Goal: Communication & Community: Share content

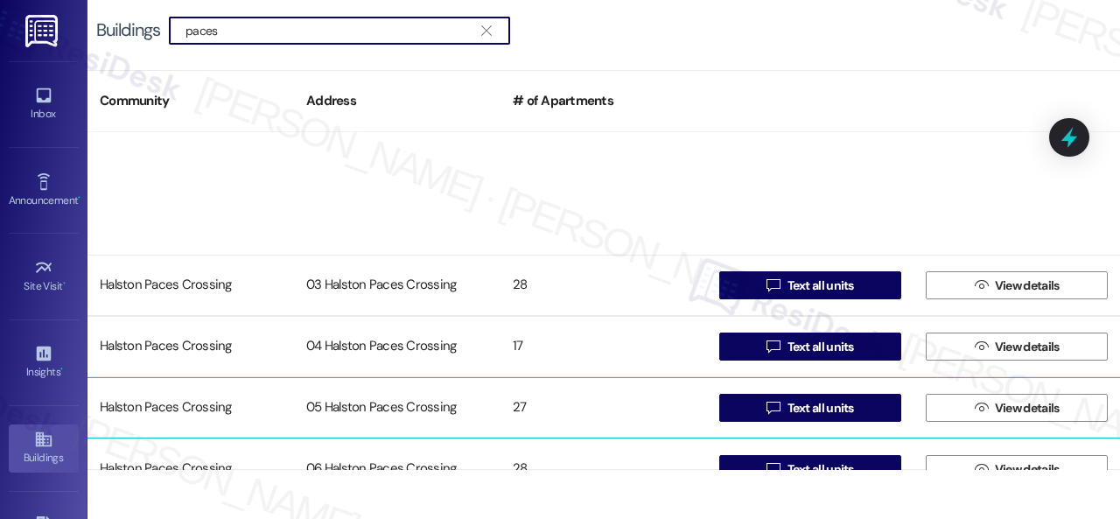
scroll to position [275, 0]
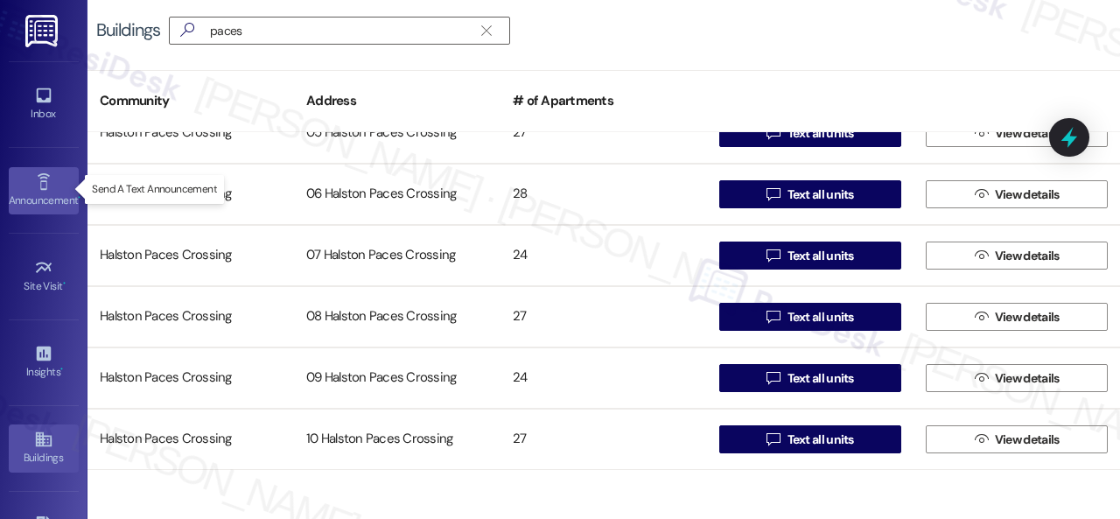
click at [49, 173] on icon at bounding box center [43, 181] width 19 height 19
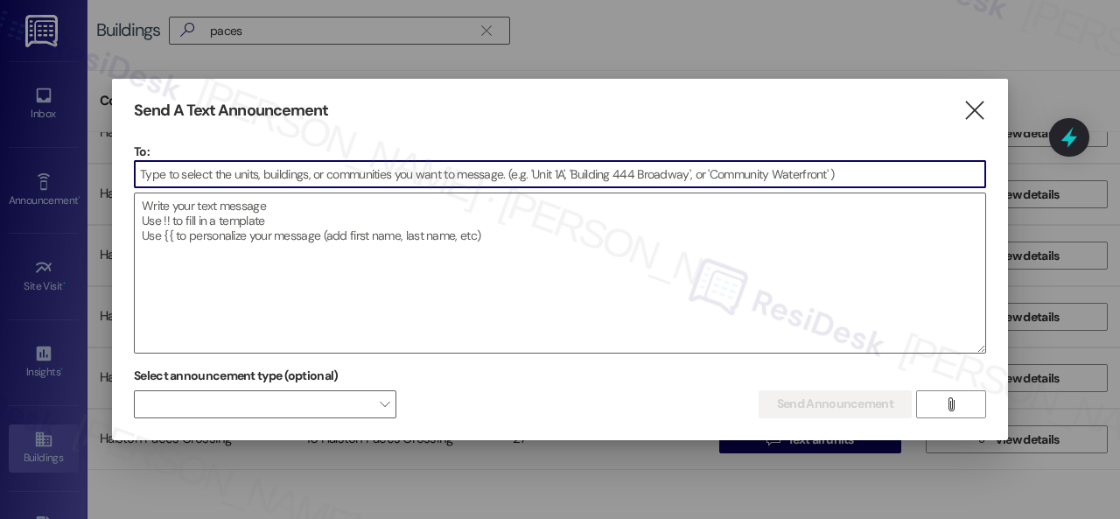
click at [307, 172] on input at bounding box center [560, 174] width 850 height 26
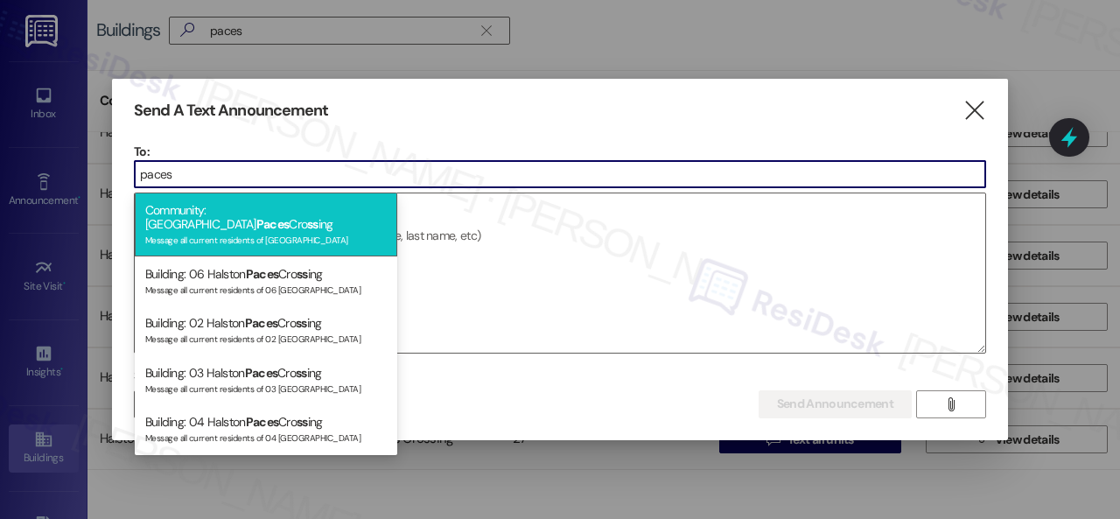
type input "paces"
click at [247, 216] on div "Community: Halston Paces Cro ss ing Message all current residents of [GEOGRAPHI…" at bounding box center [266, 224] width 262 height 64
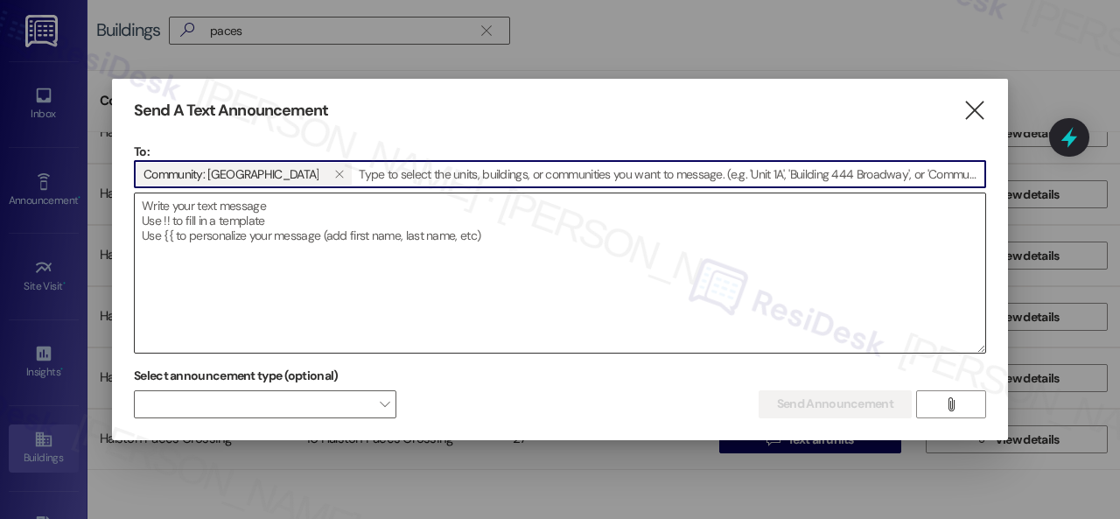
click at [257, 219] on textarea at bounding box center [560, 272] width 850 height 159
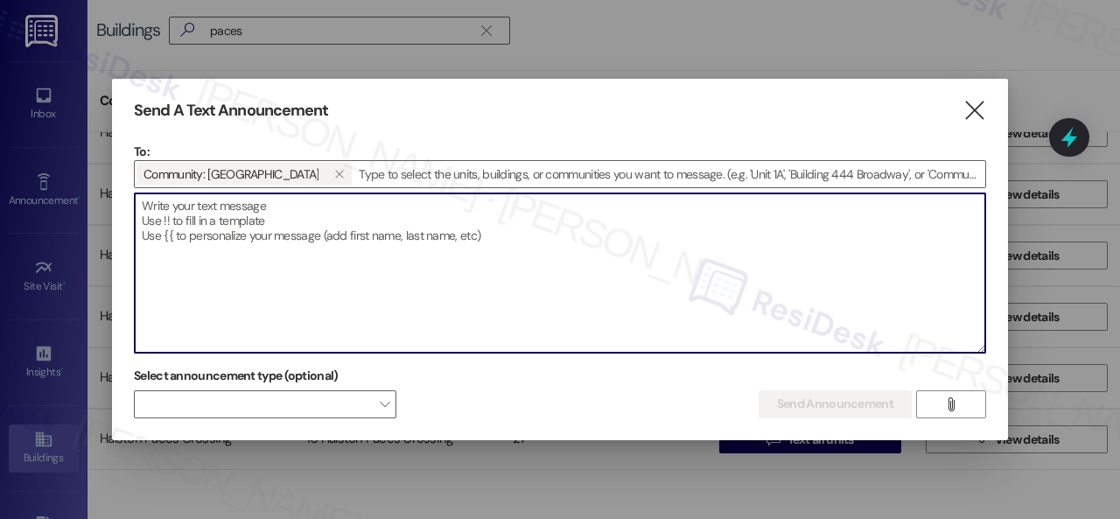
paste textarea "Hi {{first_name}}! This is a friendly message to inform you that our office wil…"
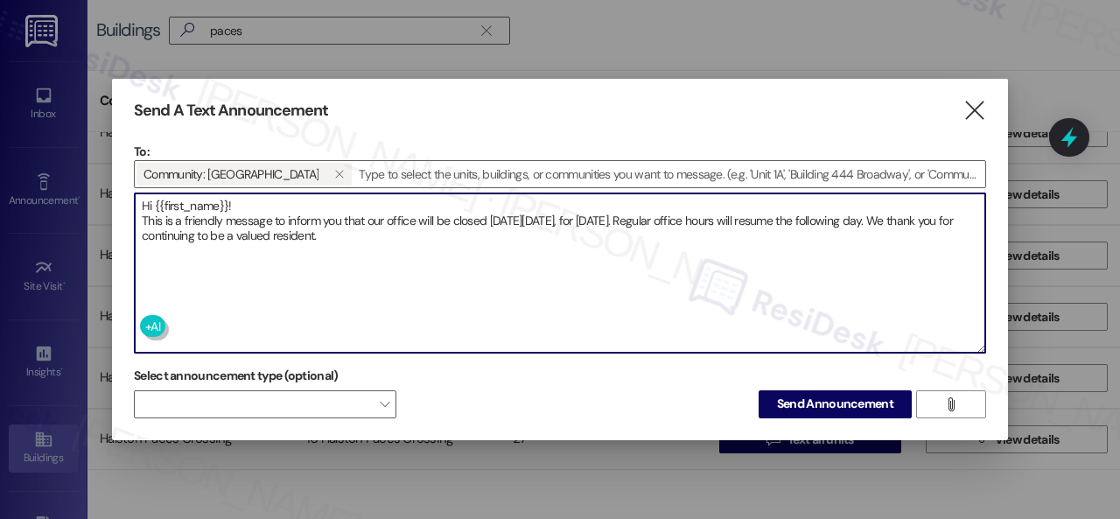
click at [261, 197] on textarea "Hi {{first_name}}! This is a friendly message to inform you that our office wil…" at bounding box center [560, 272] width 850 height 159
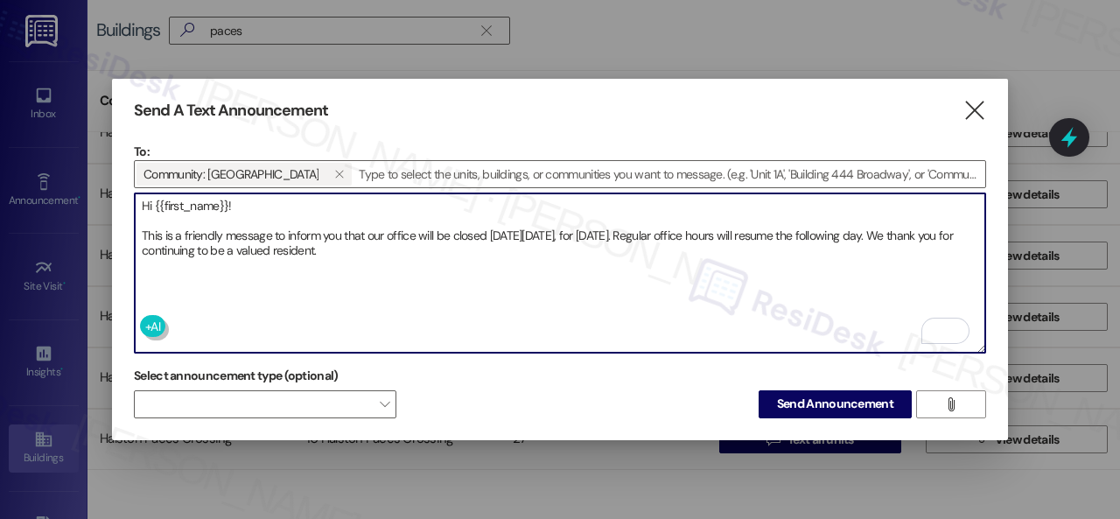
click at [409, 242] on textarea "Hi {{first_name}}! This is a friendly message to inform you that our office wil…" at bounding box center [560, 272] width 850 height 159
drag, startPoint x: 409, startPoint y: 242, endPoint x: 138, endPoint y: 186, distance: 277.0
click at [138, 193] on textarea "Hi {{first_name}}! This is a friendly message to inform you that our office wil…" at bounding box center [560, 272] width 850 height 159
type textarea "Hi {{first_name}}! This is a friendly message to inform you that our office wil…"
click at [339, 395] on span at bounding box center [265, 404] width 262 height 28
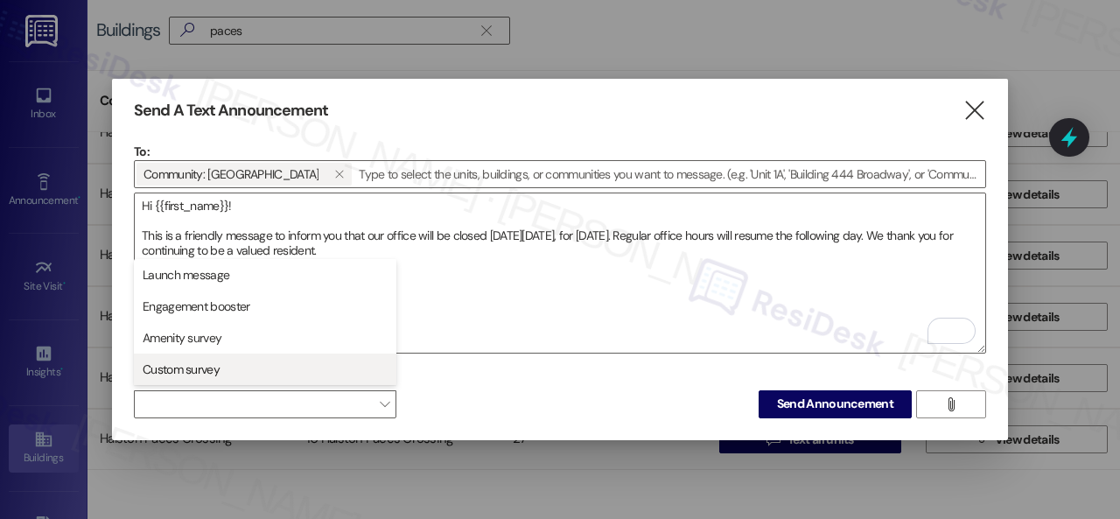
click at [178, 369] on span "Custom survey" at bounding box center [181, 368] width 77 height 17
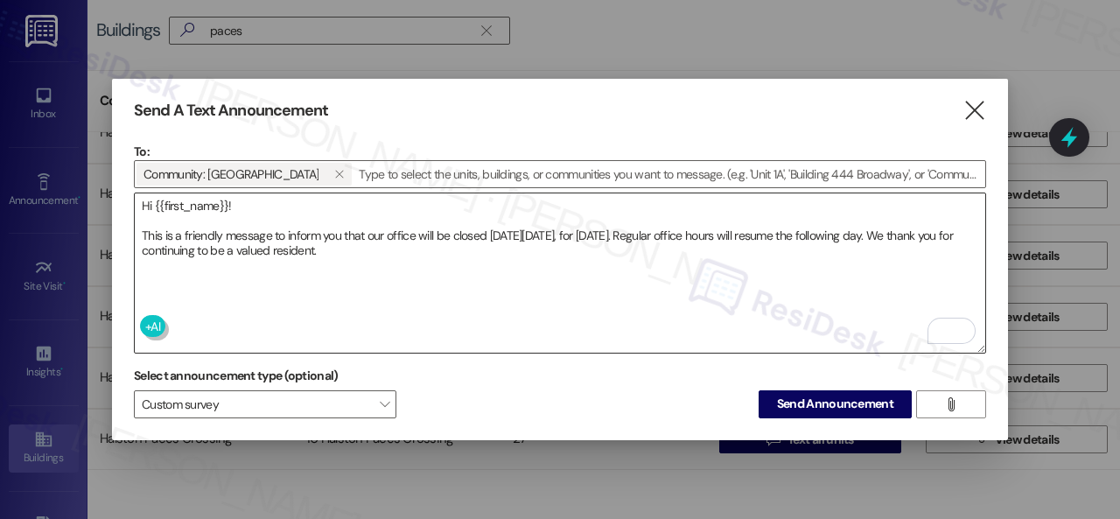
click at [513, 311] on textarea "Hi {{first_name}}! This is a friendly message to inform you that our office wil…" at bounding box center [560, 272] width 850 height 159
click at [810, 400] on span "Send Announcement" at bounding box center [835, 404] width 116 height 18
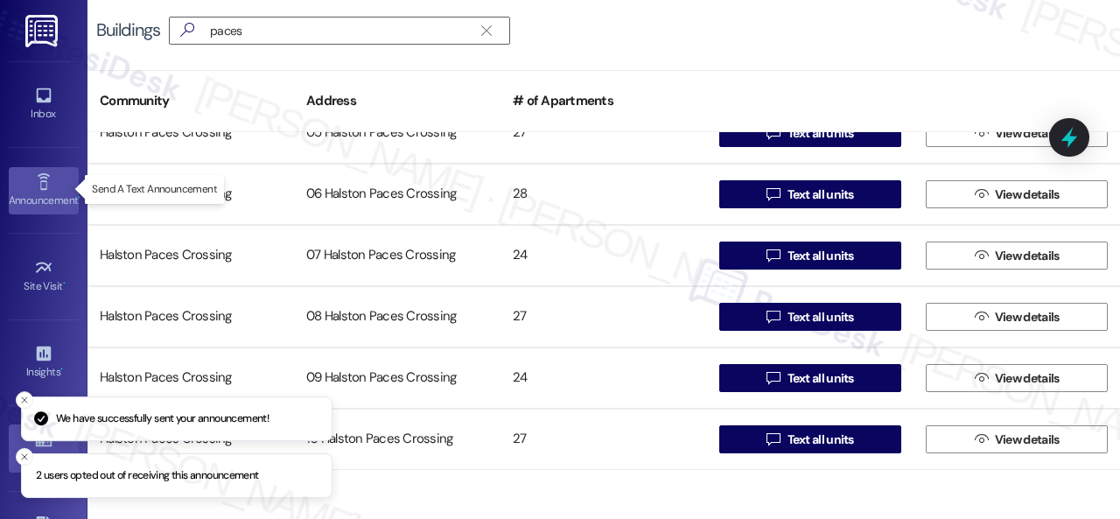
click at [34, 183] on icon at bounding box center [43, 181] width 19 height 19
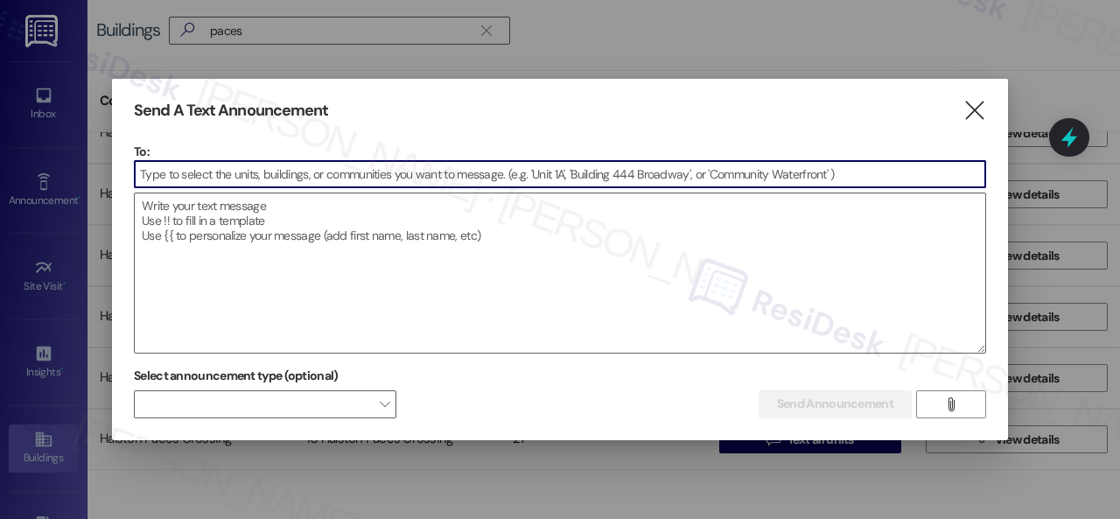
click at [244, 172] on input at bounding box center [560, 174] width 850 height 26
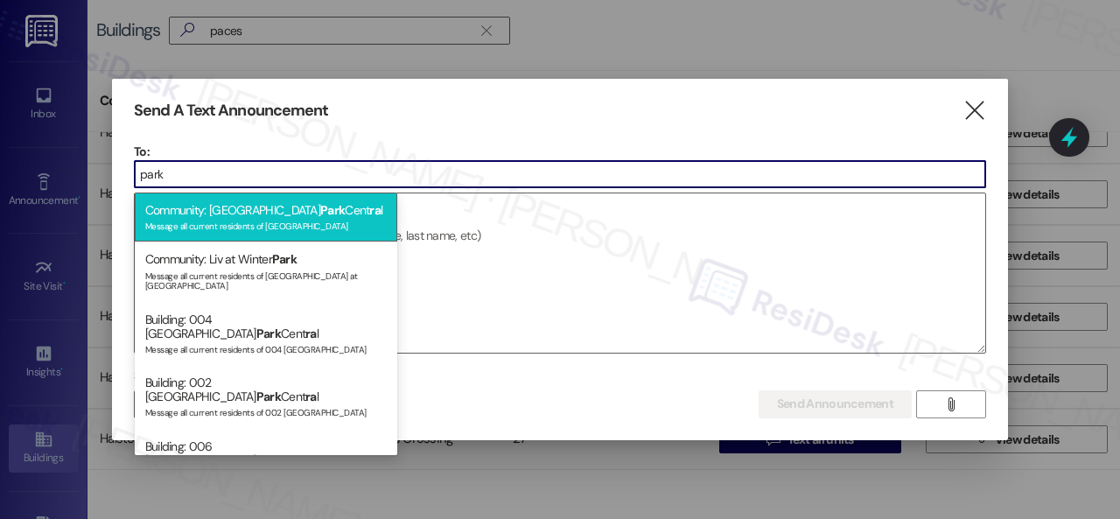
type input "park"
click at [241, 215] on div "Community: [GEOGRAPHIC_DATA] Cent ra l Message all current residents of [GEOGRA…" at bounding box center [266, 217] width 262 height 50
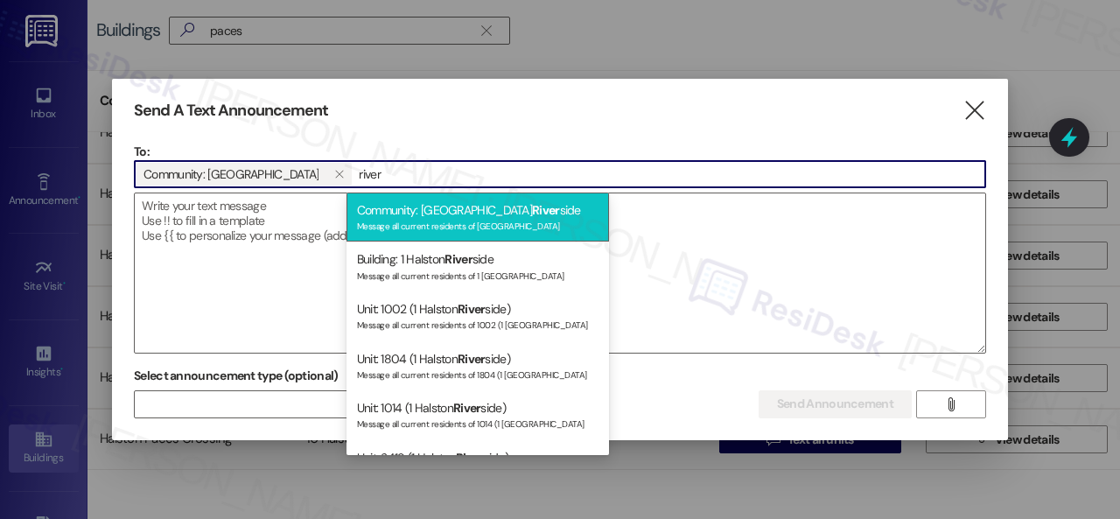
type input "river"
click at [458, 220] on div "Message all current residents of [GEOGRAPHIC_DATA]" at bounding box center [477, 224] width 241 height 15
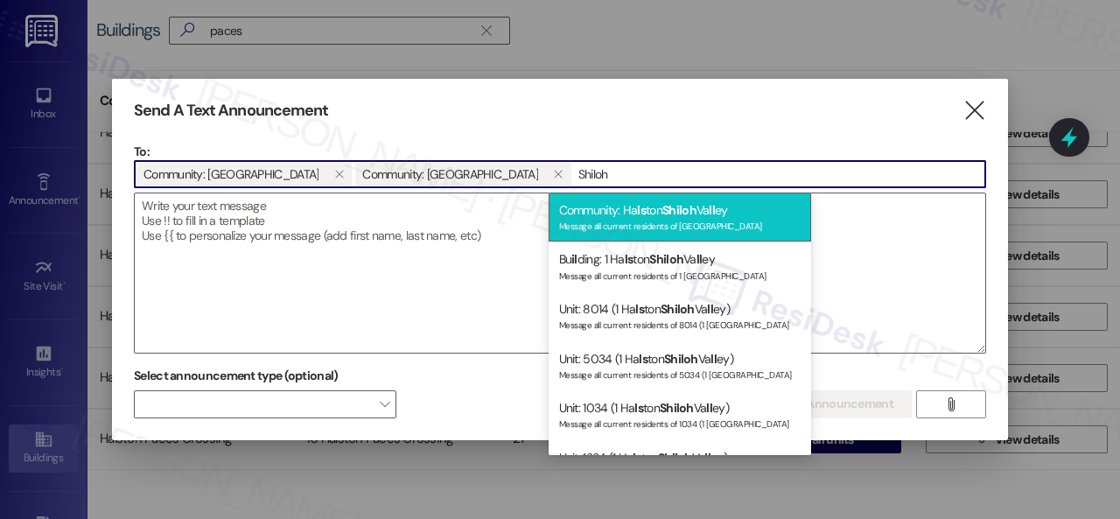
type input "Shiloh"
click at [670, 221] on div "Message all current residents of [GEOGRAPHIC_DATA]" at bounding box center [679, 224] width 241 height 15
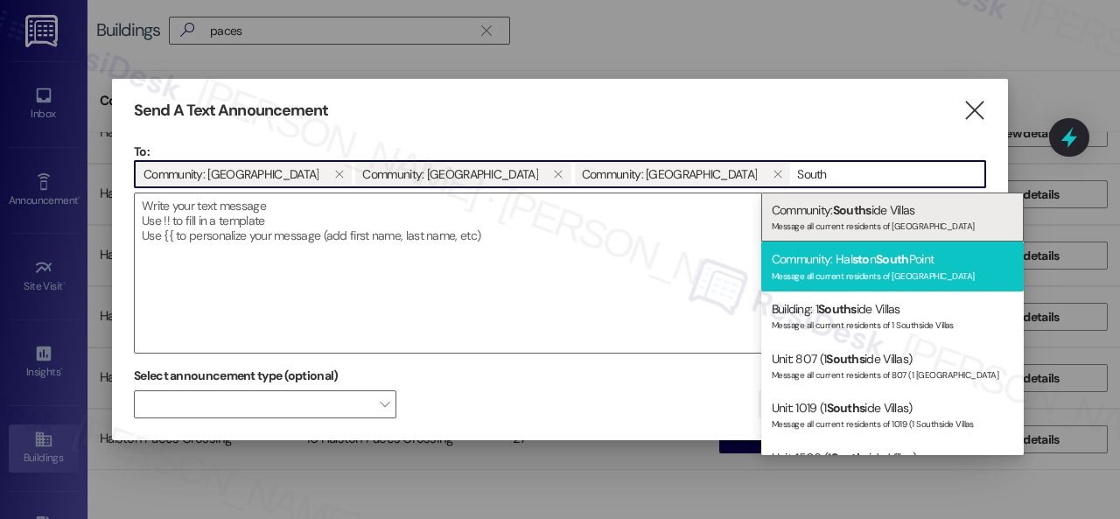
type input "South"
click at [852, 264] on span "sto" at bounding box center [860, 259] width 17 height 16
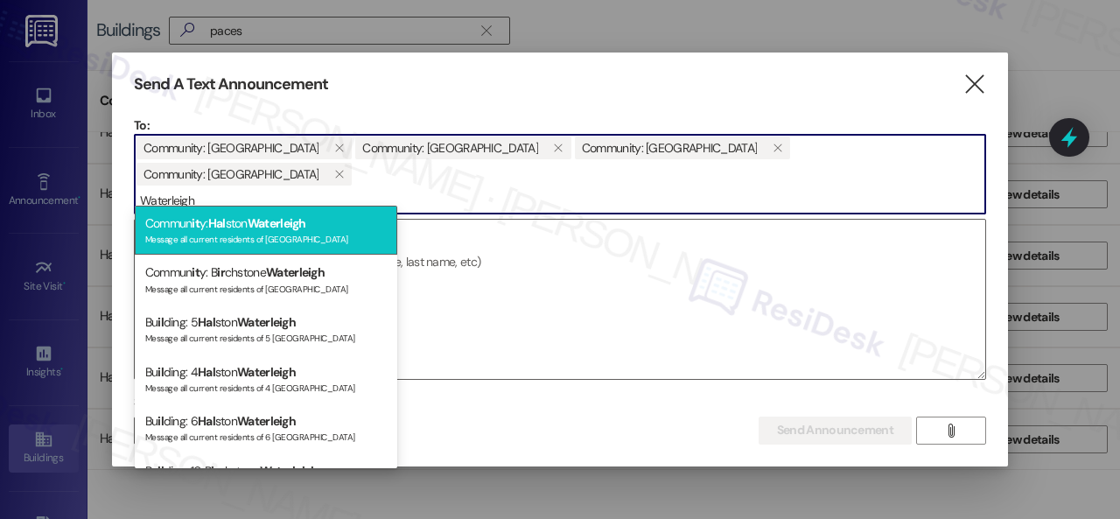
type input "Waterleigh"
click at [245, 228] on div "Commun it y: Hal ston Waterleigh Message all current residents of [GEOGRAPHIC_D…" at bounding box center [266, 231] width 262 height 50
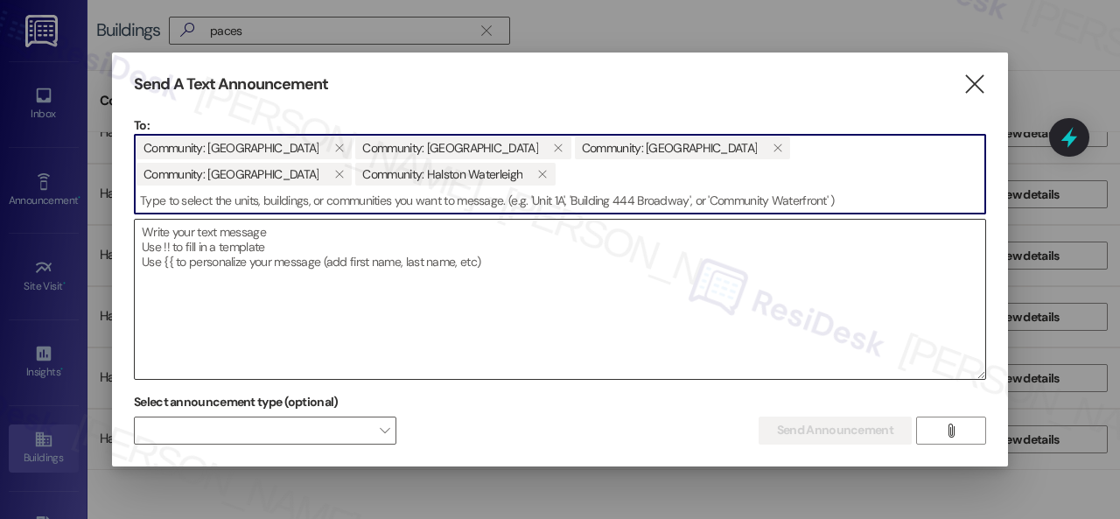
click at [255, 253] on textarea at bounding box center [560, 299] width 850 height 159
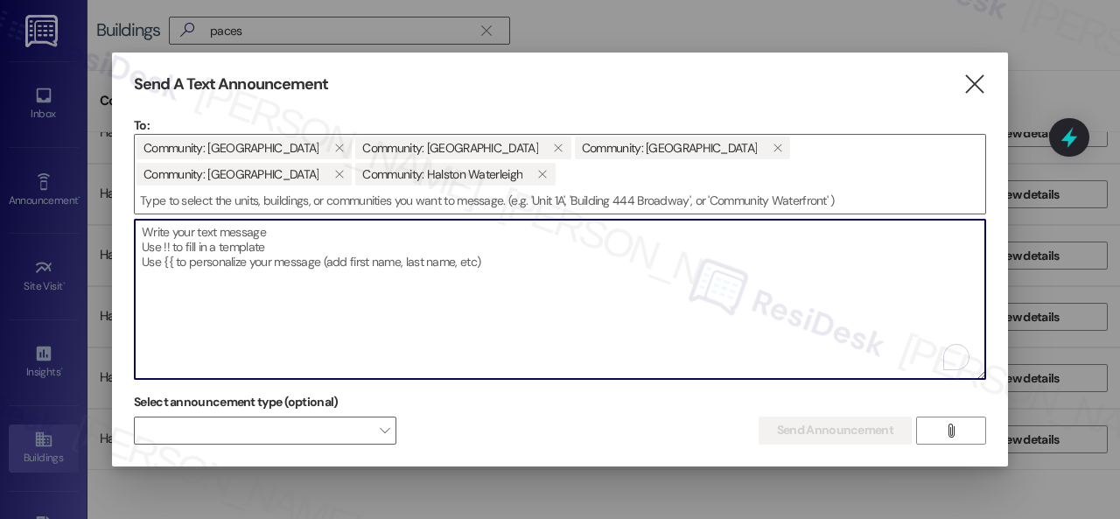
paste textarea "Hi {{first_name}}! This is a friendly message to inform you that our office wil…"
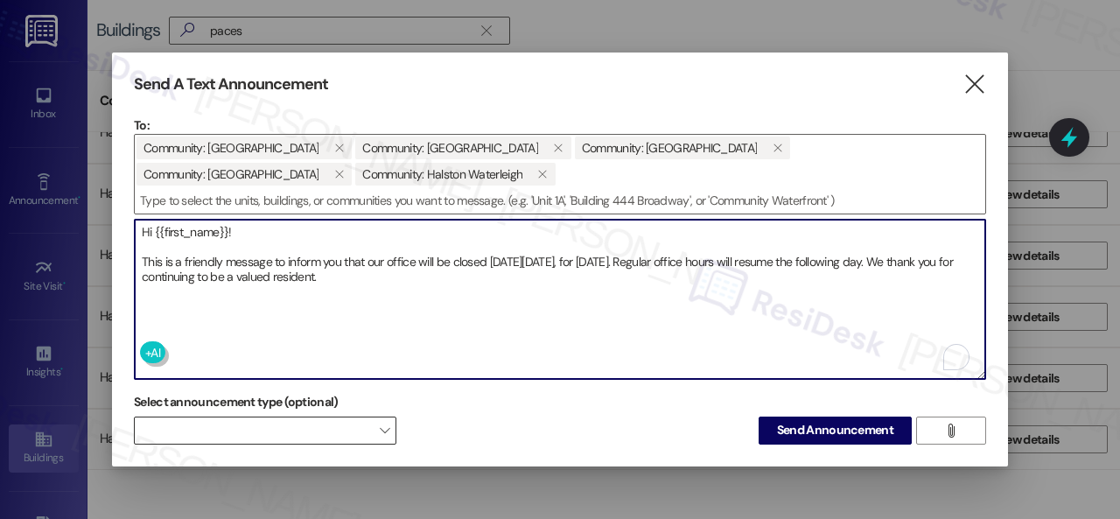
type textarea "Hi {{first_name}}! This is a friendly message to inform you that our office wil…"
click at [306, 423] on span at bounding box center [265, 430] width 262 height 28
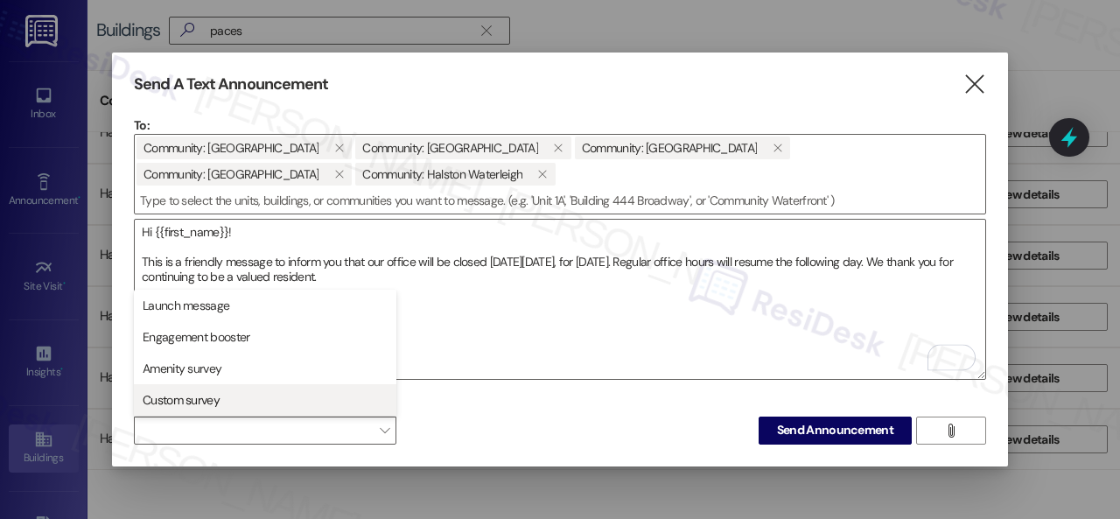
click at [201, 400] on span "Custom survey" at bounding box center [181, 399] width 77 height 17
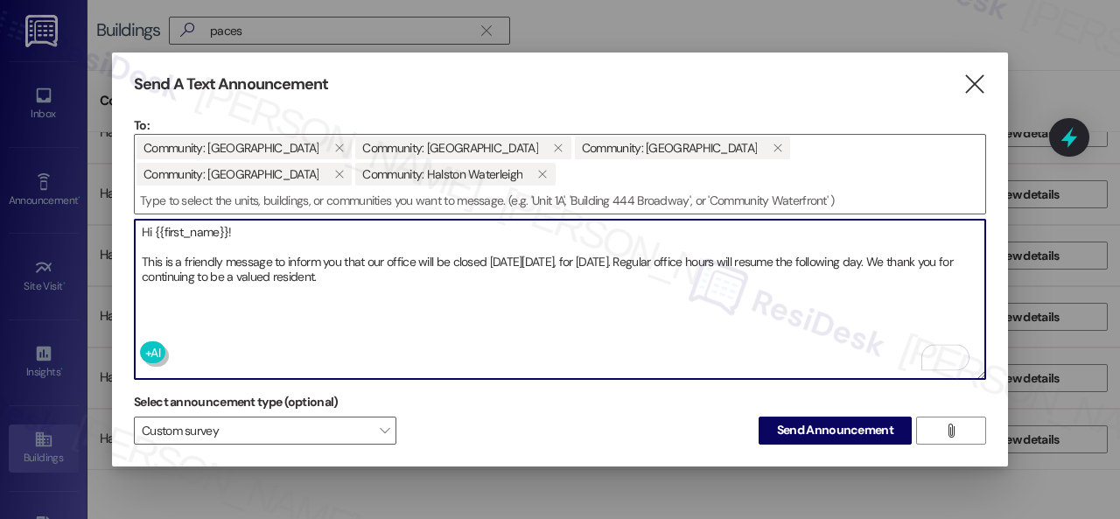
click at [493, 321] on textarea "Hi {{first_name}}! This is a friendly message to inform you that our office wil…" at bounding box center [560, 299] width 850 height 159
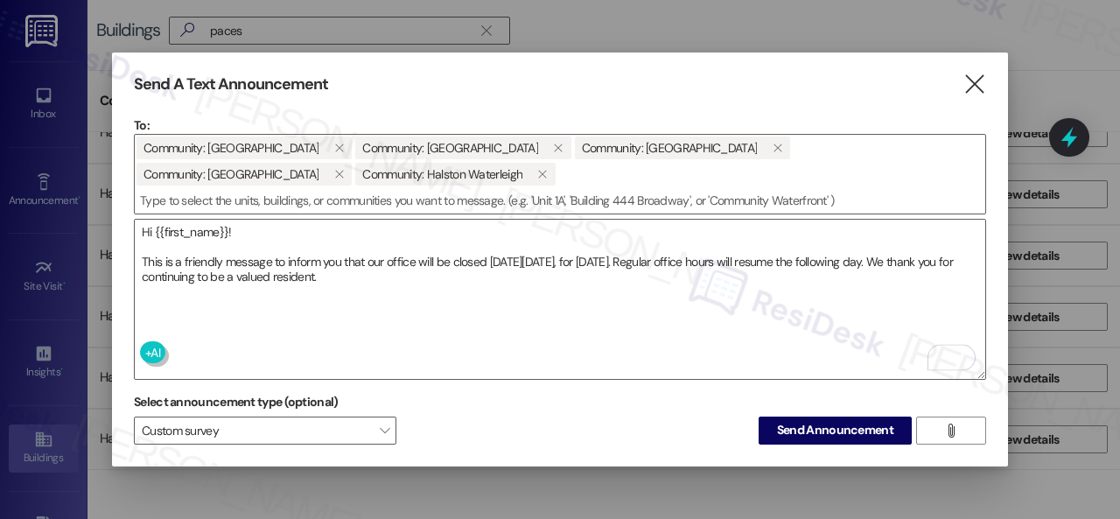
click at [794, 437] on span "Send Announcement" at bounding box center [835, 430] width 116 height 18
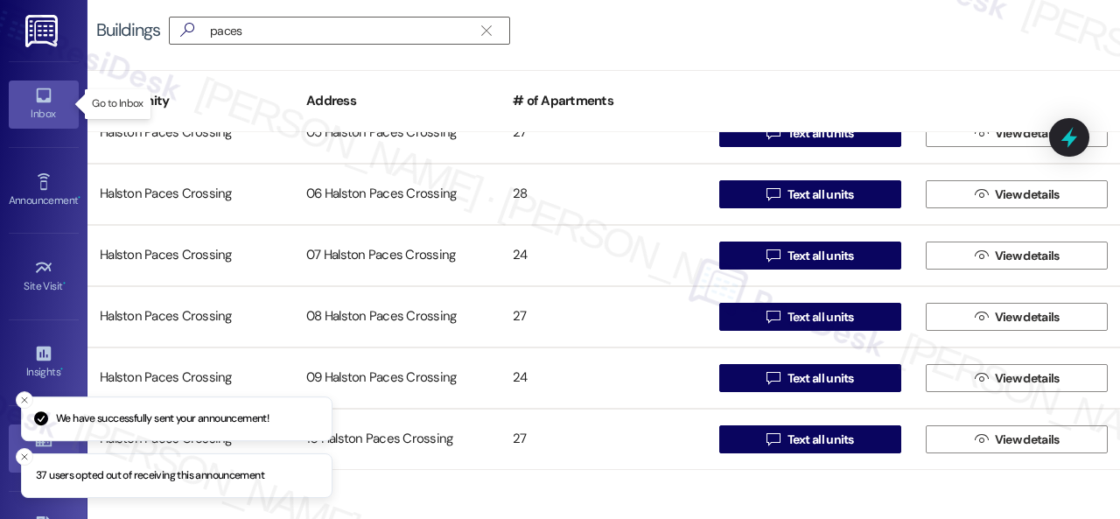
click at [42, 99] on icon at bounding box center [43, 95] width 15 height 15
